Goal: Task Accomplishment & Management: Manage account settings

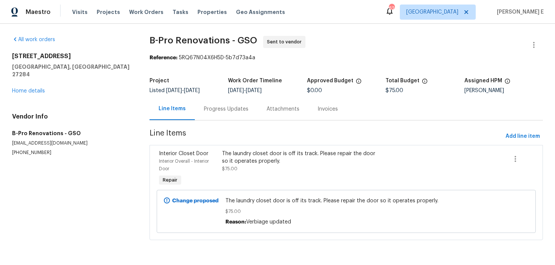
click at [224, 111] on div "Progress Updates" at bounding box center [226, 109] width 45 height 8
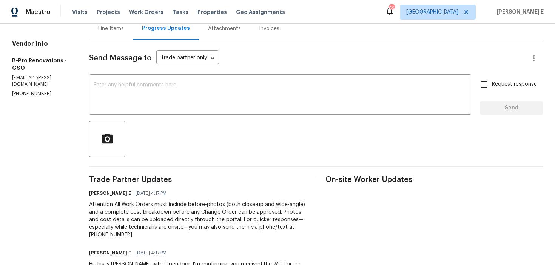
scroll to position [82, 0]
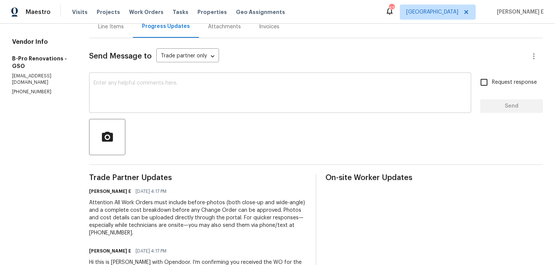
click at [227, 94] on textarea at bounding box center [280, 93] width 373 height 26
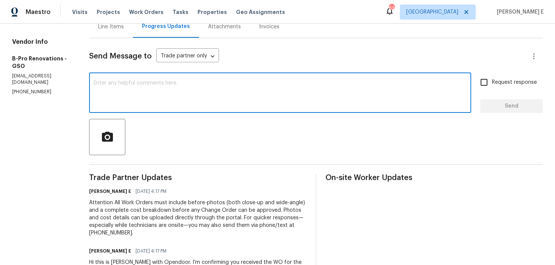
paste textarea "This is to inform you that we are reassigning this work order as it was not acc…"
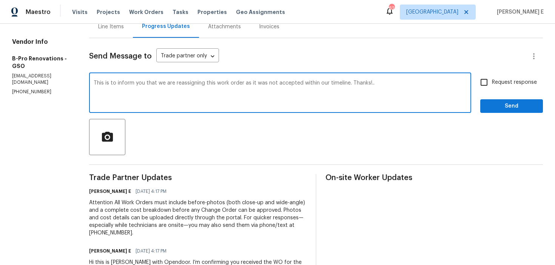
type textarea "This is to inform you that we are reassigning this work order as it was not acc…"
click at [509, 79] on span "Request response" at bounding box center [514, 83] width 45 height 8
click at [492, 79] on input "Request response" at bounding box center [484, 82] width 16 height 16
checkbox input "true"
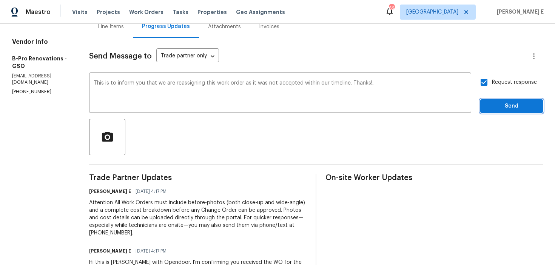
click at [504, 106] on span "Send" at bounding box center [511, 106] width 51 height 9
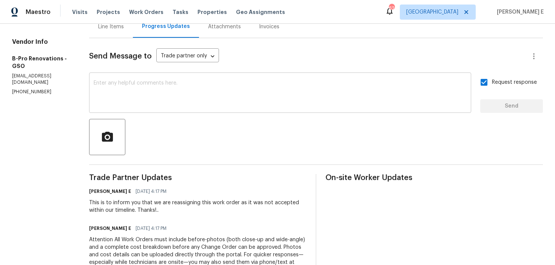
scroll to position [172, 0]
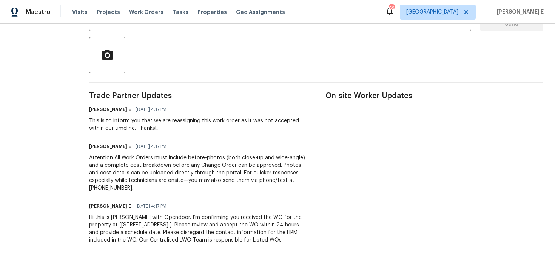
click at [108, 227] on div "Hi this is [PERSON_NAME] with Opendoor. I’m confirming you received the WO for …" at bounding box center [197, 229] width 217 height 30
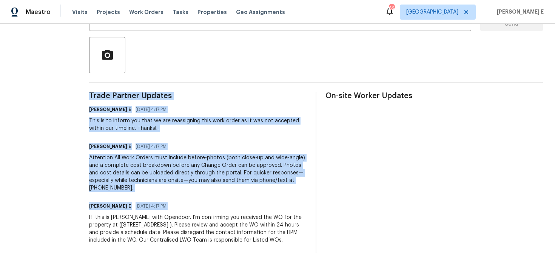
copy div "Trade Partner Updates Keerthana E 09/09/2025 4:17 PM This is to inform you that…"
click at [191, 154] on div "Attention All Work Orders must include before-photos (both close-up and wide-an…" at bounding box center [197, 173] width 217 height 38
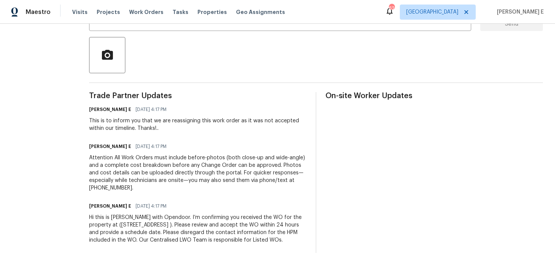
click at [191, 154] on div "Attention All Work Orders must include before-photos (both close-up and wide-an…" at bounding box center [197, 173] width 217 height 38
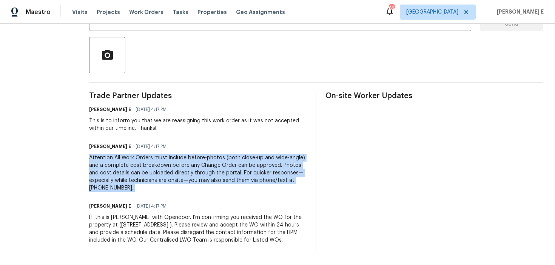
copy div "Attention All Work Orders must include before-photos (both close-up and wide-an…"
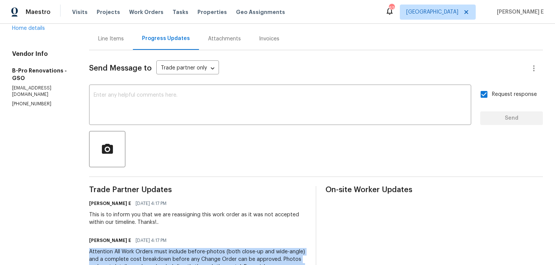
scroll to position [0, 0]
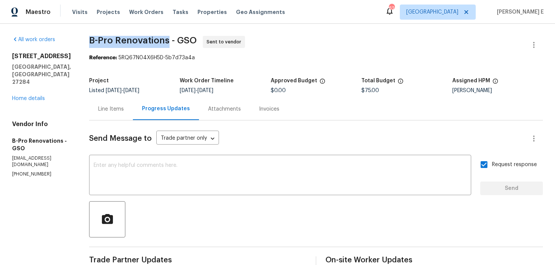
drag, startPoint x: 91, startPoint y: 39, endPoint x: 171, endPoint y: 42, distance: 79.3
click at [171, 42] on span "B-Pro Renovations - GSO" at bounding box center [143, 40] width 108 height 9
copy span "B-Pro Renovations"
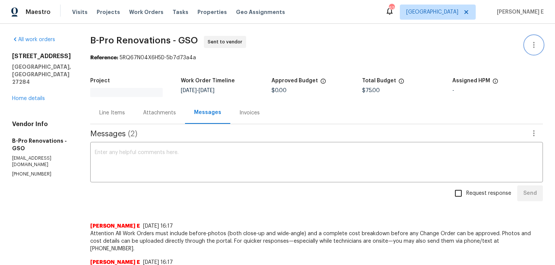
click at [537, 37] on button "button" at bounding box center [534, 45] width 18 height 18
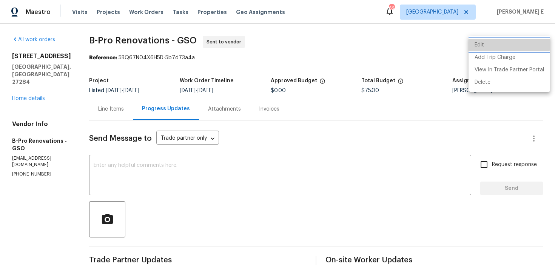
click at [477, 43] on li "Edit" at bounding box center [510, 45] width 82 height 12
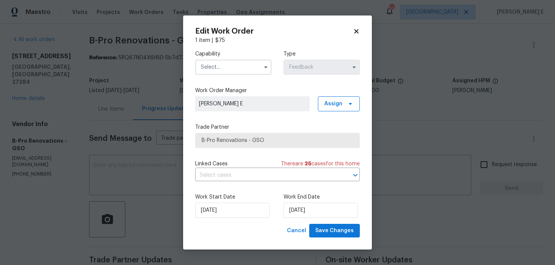
click at [249, 68] on input "text" at bounding box center [233, 67] width 76 height 15
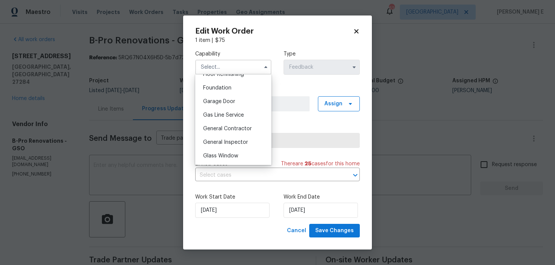
scroll to position [316, 0]
click at [254, 131] on div "General Contractor" at bounding box center [233, 128] width 72 height 14
type input "General Contractor"
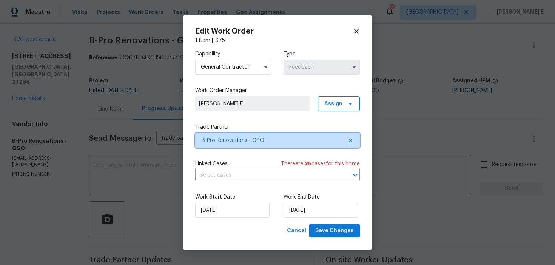
click at [268, 137] on span "B-Pro Renovations - GSO" at bounding box center [272, 141] width 141 height 8
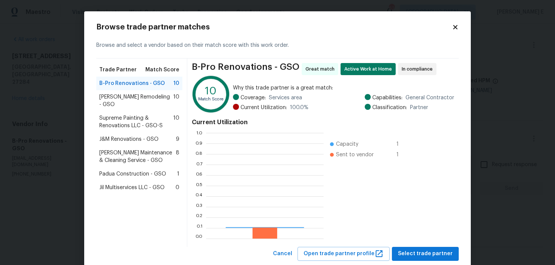
scroll to position [106, 117]
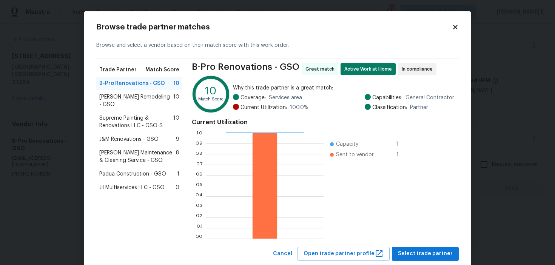
click at [147, 114] on span "Supreme Painting & Renovations LLC - GSO-S" at bounding box center [136, 121] width 74 height 15
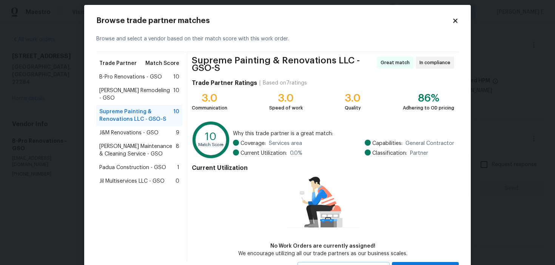
scroll to position [40, 0]
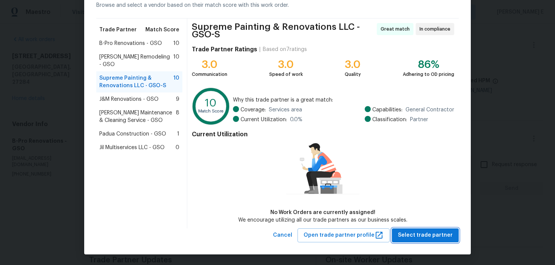
click at [441, 238] on span "Select trade partner" at bounding box center [425, 235] width 55 height 9
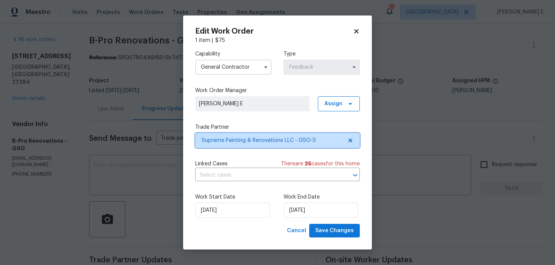
scroll to position [0, 0]
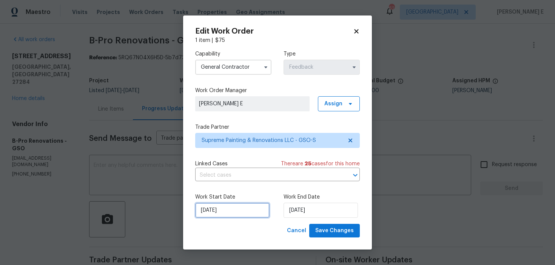
click at [239, 213] on input "[DATE]" at bounding box center [232, 210] width 74 height 15
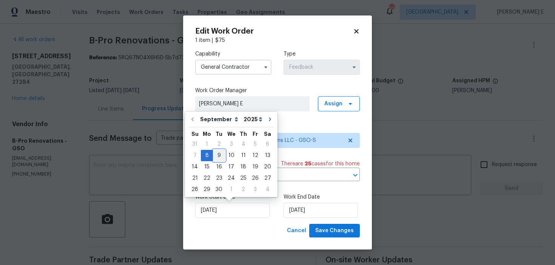
click at [217, 156] on div "9" at bounding box center [219, 155] width 12 height 11
type input "[DATE]"
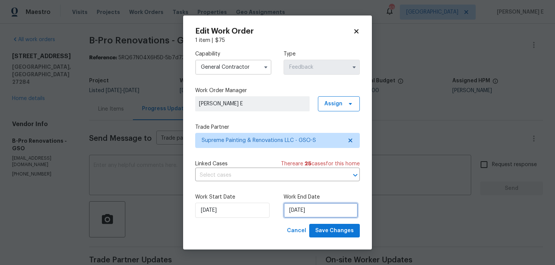
click at [308, 207] on input "[DATE]" at bounding box center [321, 210] width 74 height 15
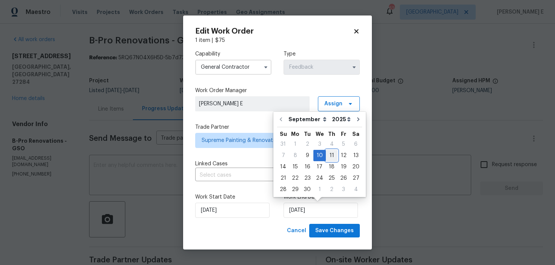
click at [333, 156] on div "11" at bounding box center [332, 155] width 12 height 11
type input "[DATE]"
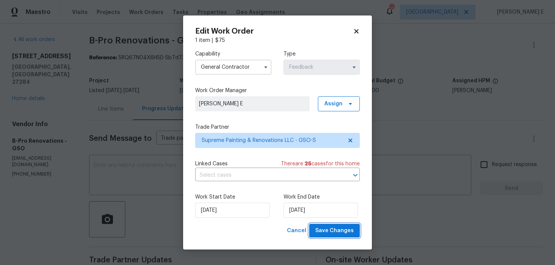
click at [335, 231] on span "Save Changes" at bounding box center [334, 230] width 39 height 9
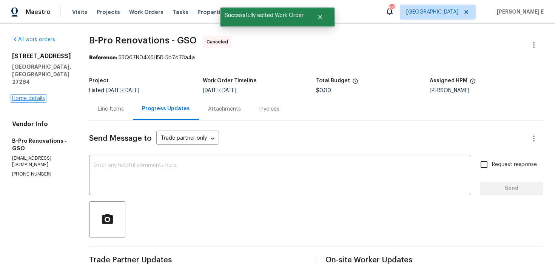
click at [39, 96] on link "Home details" at bounding box center [28, 98] width 33 height 5
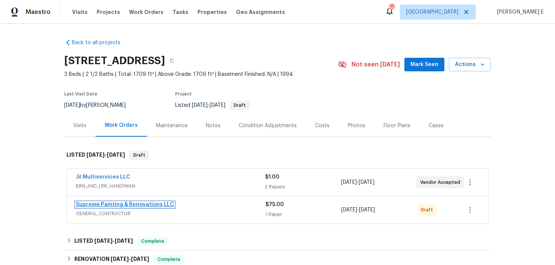
click at [147, 203] on link "Supreme Painting & Renovations LLC" at bounding box center [125, 204] width 98 height 5
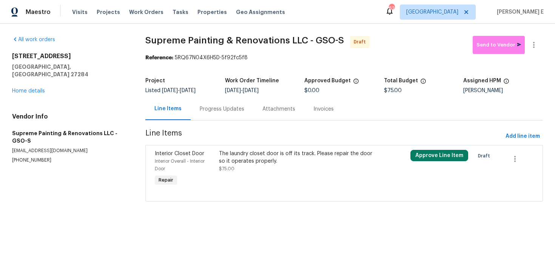
click at [234, 167] on span "$75.00" at bounding box center [226, 169] width 15 height 5
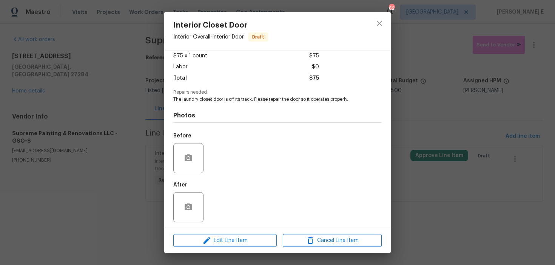
scroll to position [45, 0]
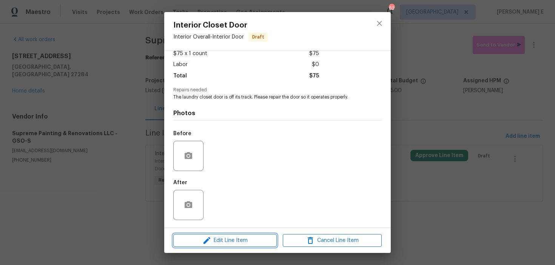
click at [212, 240] on span "Edit Line Item" at bounding box center [225, 240] width 99 height 9
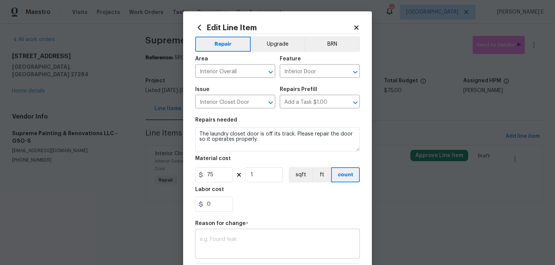
click at [227, 237] on textarea at bounding box center [278, 245] width 156 height 16
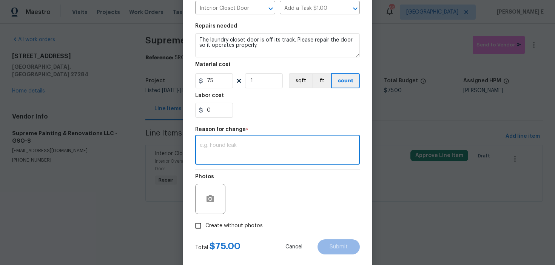
scroll to position [107, 0]
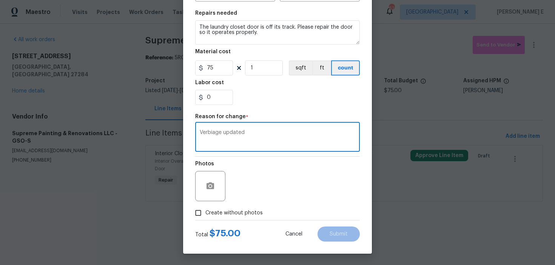
type textarea "Verbiage updated"
click at [233, 211] on span "Create without photos" at bounding box center [233, 213] width 57 height 8
click at [205, 211] on input "Create without photos" at bounding box center [198, 213] width 14 height 14
checkbox input "true"
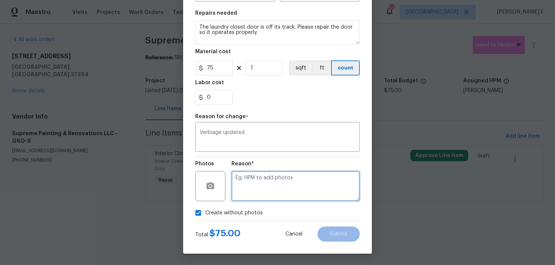
click at [270, 199] on textarea at bounding box center [295, 186] width 128 height 30
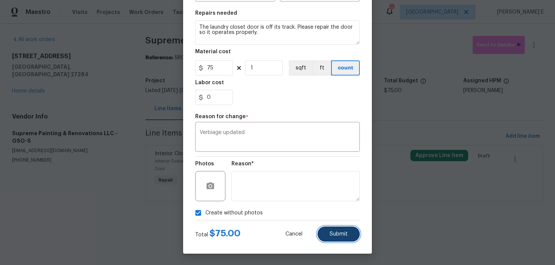
click at [338, 230] on button "Submit" at bounding box center [339, 234] width 42 height 15
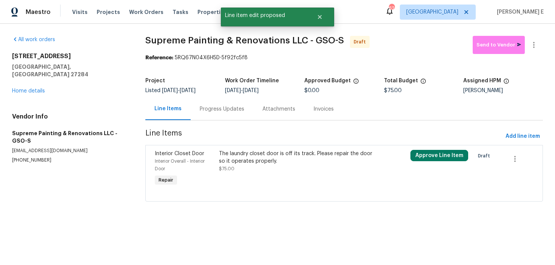
scroll to position [0, 0]
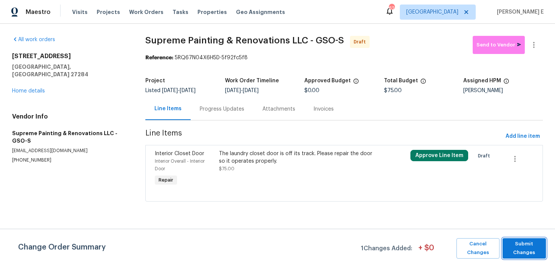
click at [527, 249] on span "Submit Changes" at bounding box center [524, 248] width 36 height 17
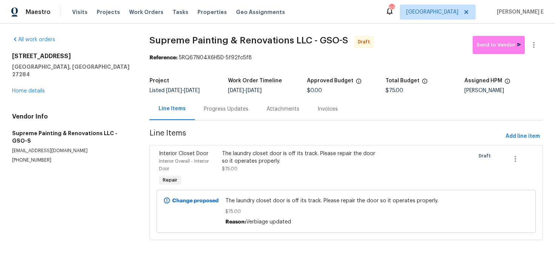
click at [221, 110] on div "Progress Updates" at bounding box center [226, 109] width 45 height 8
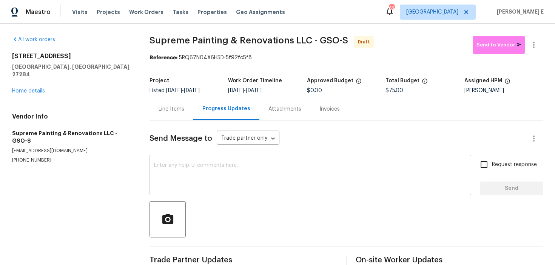
click at [262, 168] on textarea at bounding box center [310, 176] width 313 height 26
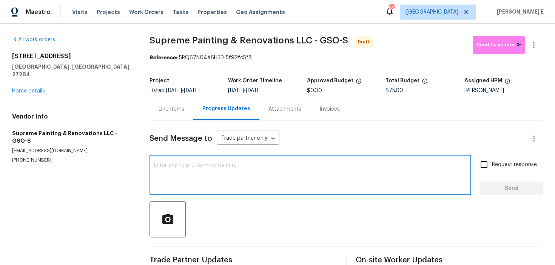
paste textarea "Hi this is [PERSON_NAME] with Opendoor. I’m confirming you received the WO for …"
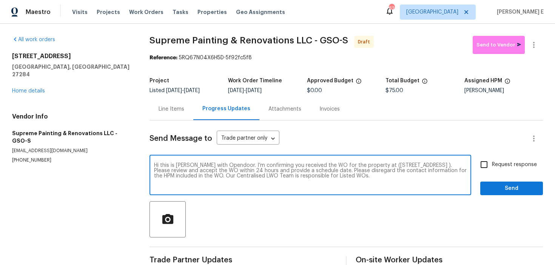
type textarea "Hi this is [PERSON_NAME] with Opendoor. I’m confirming you received the WO for …"
click at [478, 155] on div "Send Message to Trade partner only Trade partner only ​ Hi this is [PERSON_NAME…" at bounding box center [346, 194] width 393 height 148
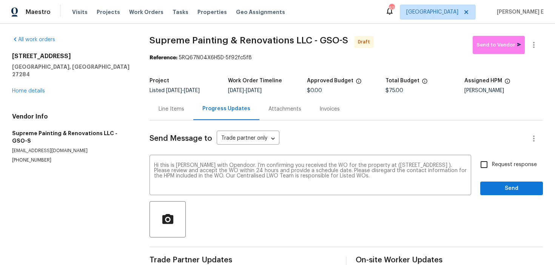
click at [491, 165] on input "Request response" at bounding box center [484, 165] width 16 height 16
checkbox input "true"
click at [503, 185] on span "Send" at bounding box center [511, 188] width 51 height 9
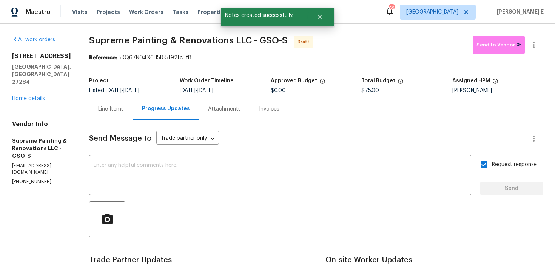
click at [338, 153] on div "Send Message to Trade partner only Trade partner only ​ x ​ Request response Se…" at bounding box center [316, 220] width 454 height 200
click at [331, 169] on textarea at bounding box center [280, 176] width 373 height 26
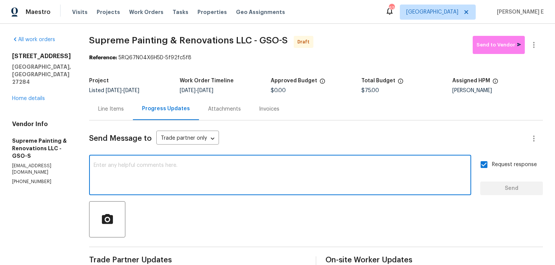
paste textarea "Attention All Work Orders must include before-photos (both close-up and wide-an…"
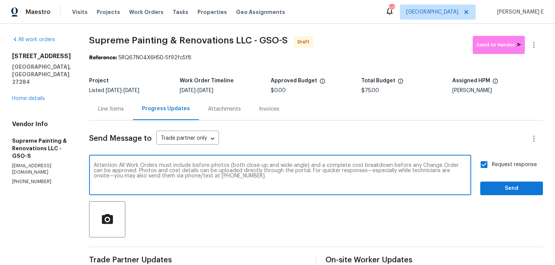
type textarea "Attention All Work Orders must include before-photos (both close-up and wide-an…"
click at [510, 189] on span "Send" at bounding box center [511, 188] width 51 height 9
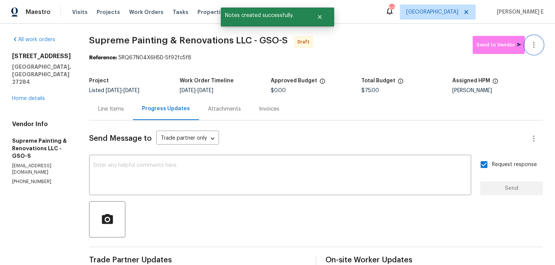
click at [539, 46] on button "button" at bounding box center [534, 45] width 18 height 18
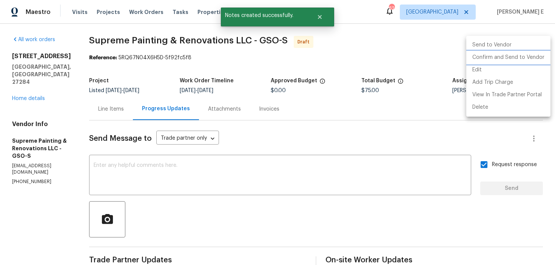
click at [511, 62] on li "Confirm and Send to Vendor" at bounding box center [508, 57] width 84 height 12
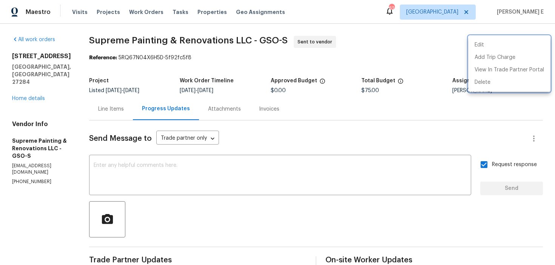
click at [166, 72] on div at bounding box center [277, 132] width 555 height 265
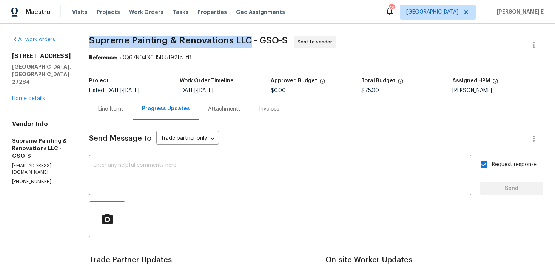
drag, startPoint x: 117, startPoint y: 39, endPoint x: 275, endPoint y: 36, distance: 157.1
click at [275, 36] on span "Supreme Painting & Renovations LLC - GSO-S" at bounding box center [188, 40] width 199 height 9
copy span "Supreme Painting & Renovations LLC"
